Goal: Communication & Community: Answer question/provide support

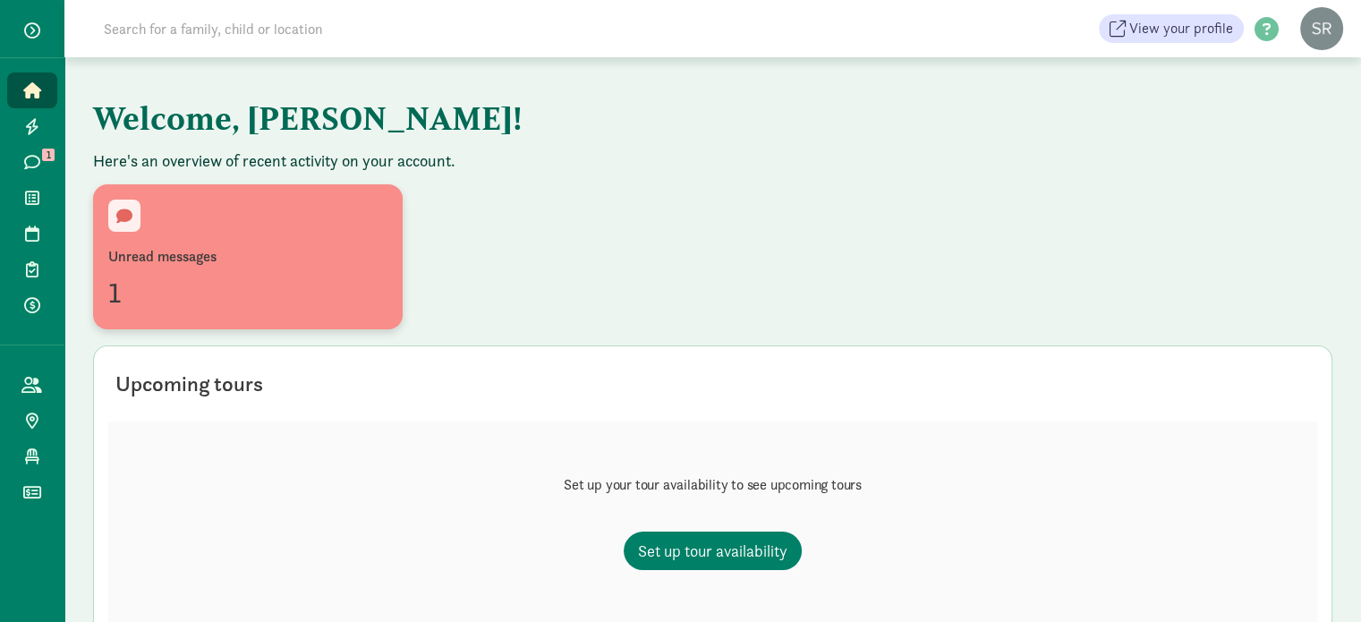
click at [141, 243] on div "Unread messages 1" at bounding box center [247, 257] width 279 height 115
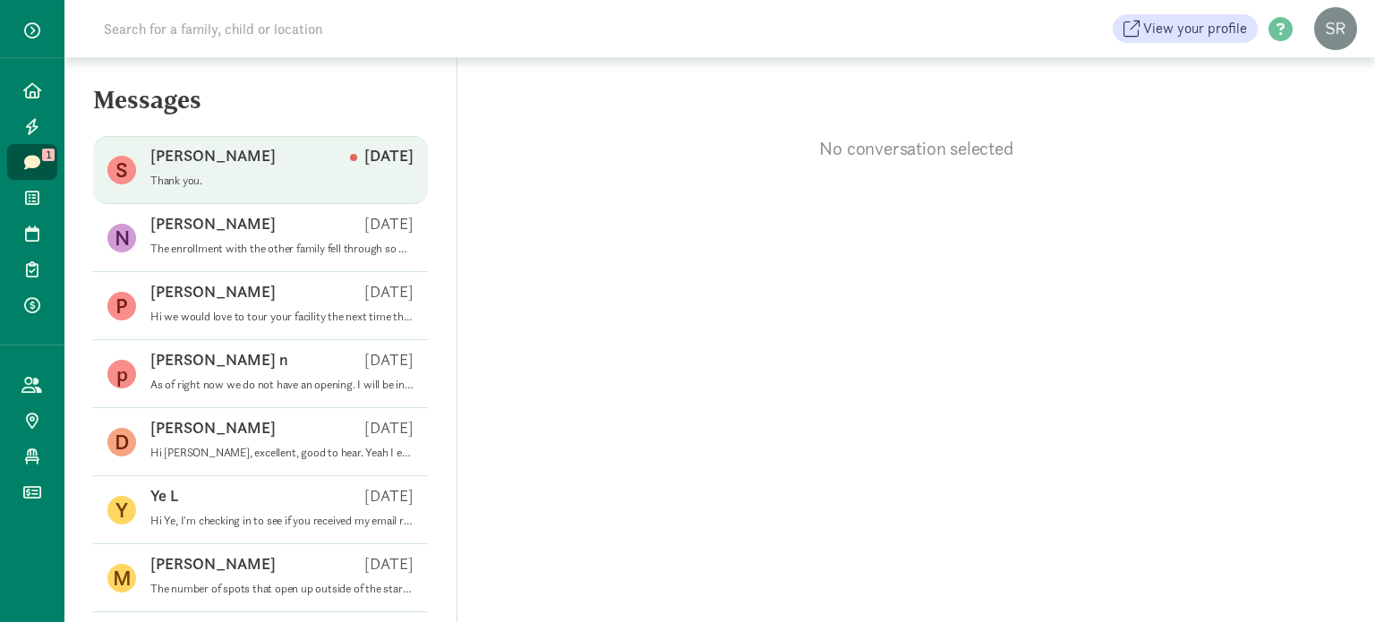
click at [216, 163] on div "[PERSON_NAME] [DATE]" at bounding box center [281, 159] width 263 height 29
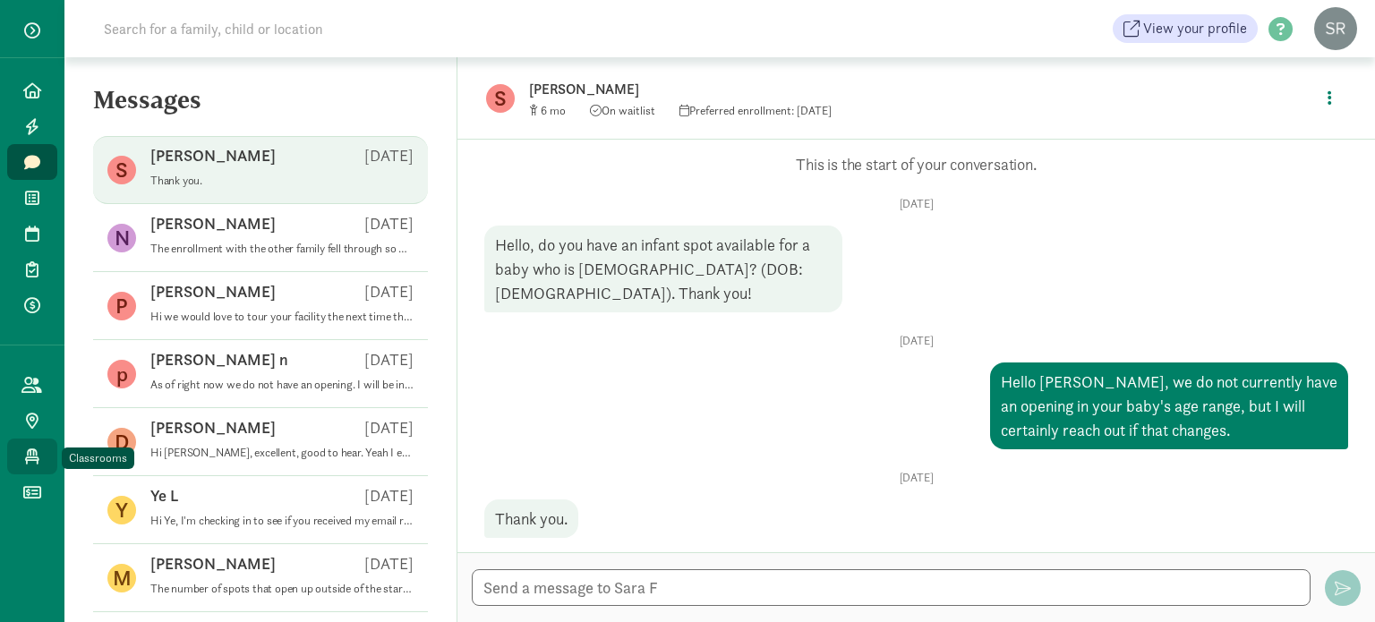
click at [35, 456] on icon at bounding box center [32, 456] width 14 height 16
